Goal: Navigation & Orientation: Find specific page/section

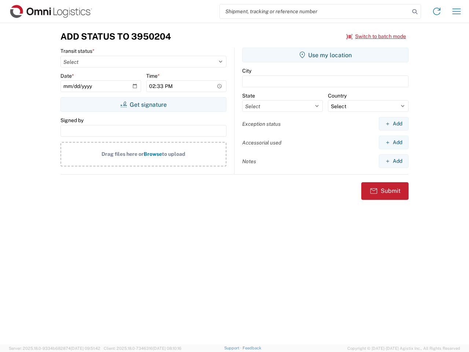
click at [315, 11] on input "search" at bounding box center [315, 11] width 190 height 14
click at [415, 12] on icon at bounding box center [415, 12] width 10 height 10
click at [437, 11] on icon at bounding box center [437, 12] width 12 height 12
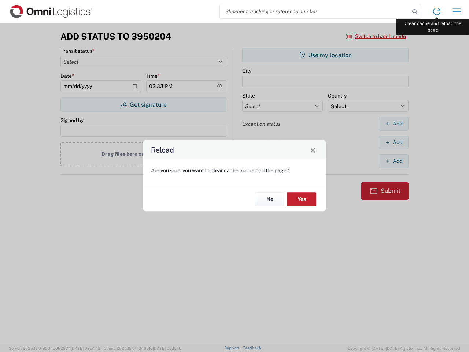
click at [457, 11] on div "Reload Are you sure, you want to clear cache and reload the page? No Yes" at bounding box center [234, 176] width 469 height 352
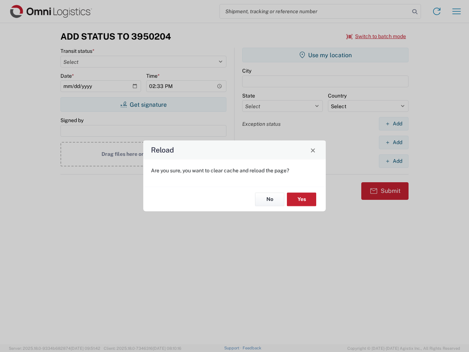
click at [377, 36] on div "Reload Are you sure, you want to clear cache and reload the page? No Yes" at bounding box center [234, 176] width 469 height 352
click at [143, 105] on div "Reload Are you sure, you want to clear cache and reload the page? No Yes" at bounding box center [234, 176] width 469 height 352
click at [326, 55] on div "Reload Are you sure, you want to clear cache and reload the page? No Yes" at bounding box center [234, 176] width 469 height 352
click at [394, 124] on div "Reload Are you sure, you want to clear cache and reload the page? No Yes" at bounding box center [234, 176] width 469 height 352
click at [394, 142] on div "Reload Are you sure, you want to clear cache and reload the page? No Yes" at bounding box center [234, 176] width 469 height 352
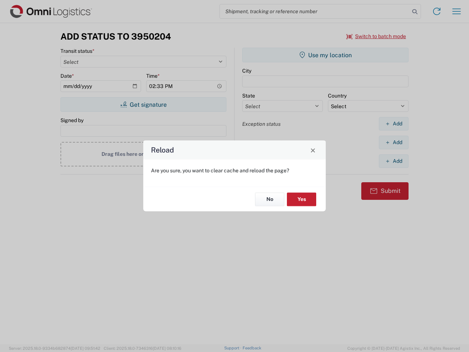
click at [394, 161] on div "Reload Are you sure, you want to clear cache and reload the page? No Yes" at bounding box center [234, 176] width 469 height 352
